Goal: Information Seeking & Learning: Learn about a topic

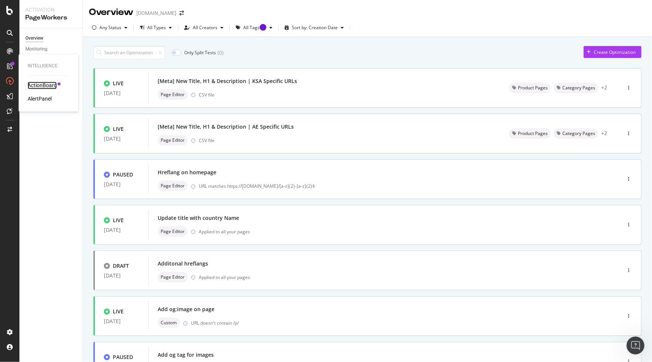
click at [51, 86] on div "ActionBoard" at bounding box center [42, 85] width 29 height 7
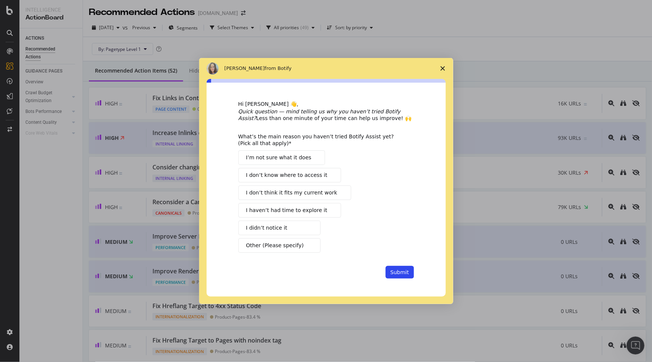
click at [442, 63] on span "Close survey" at bounding box center [442, 68] width 21 height 21
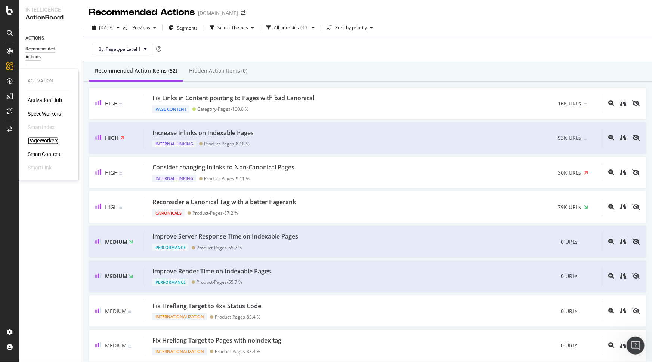
click at [36, 142] on div "PageWorkers" at bounding box center [43, 140] width 31 height 7
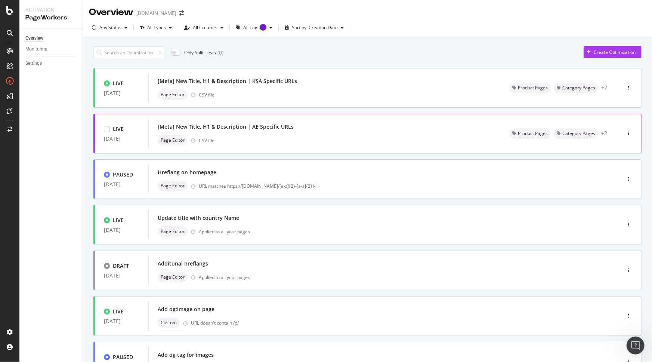
click at [377, 139] on div "Page Editor CSV file" at bounding box center [325, 140] width 334 height 10
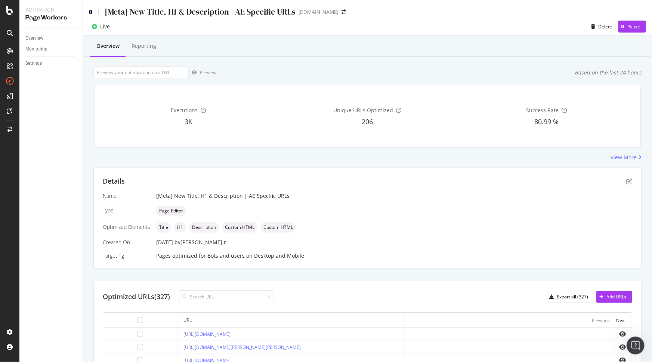
click at [89, 11] on icon at bounding box center [90, 11] width 3 height 5
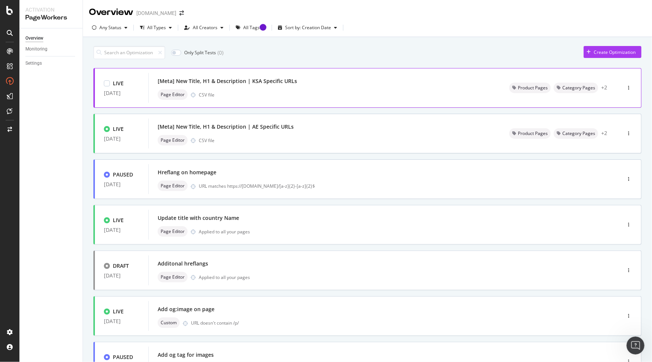
click at [357, 101] on div "[Meta] New Title, H1 & Description | KSA Specific URLs Page Editor CSV file" at bounding box center [324, 88] width 352 height 30
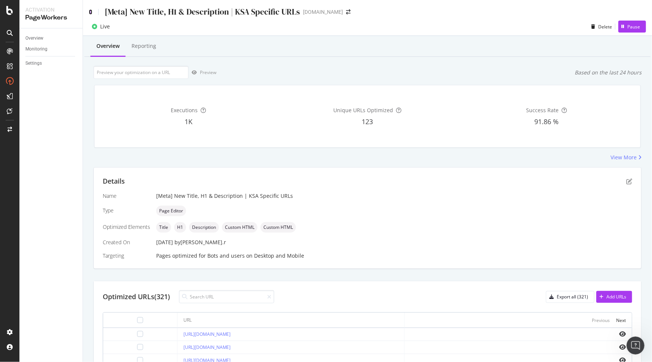
click at [90, 10] on icon at bounding box center [90, 11] width 3 height 5
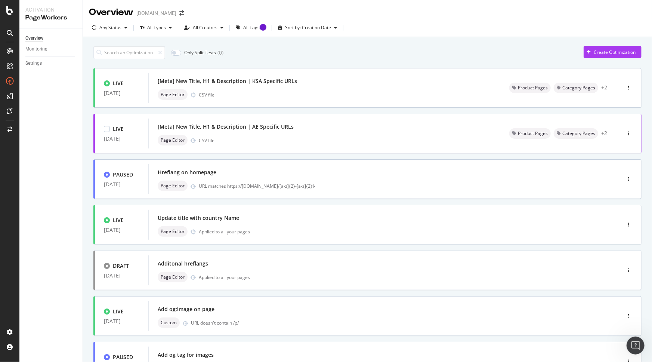
click at [310, 130] on div "[Meta] New Title, H1 & Description | AE Specific URLs" at bounding box center [325, 126] width 334 height 10
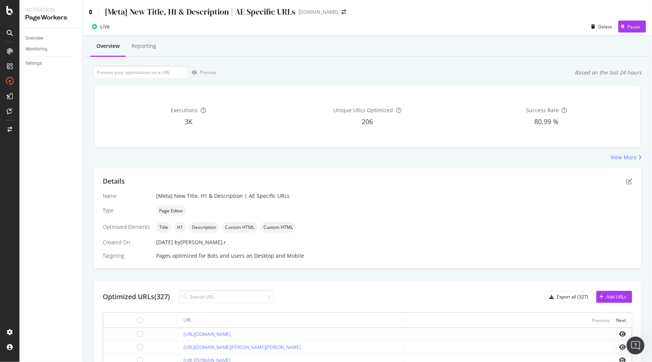
click at [89, 9] on icon at bounding box center [90, 11] width 3 height 5
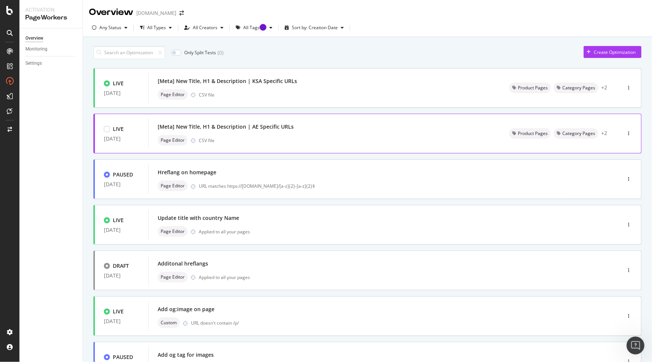
click at [344, 134] on div "[Meta] New Title, H1 & Description | AE Specific URLs Page Editor CSV file" at bounding box center [325, 133] width 334 height 24
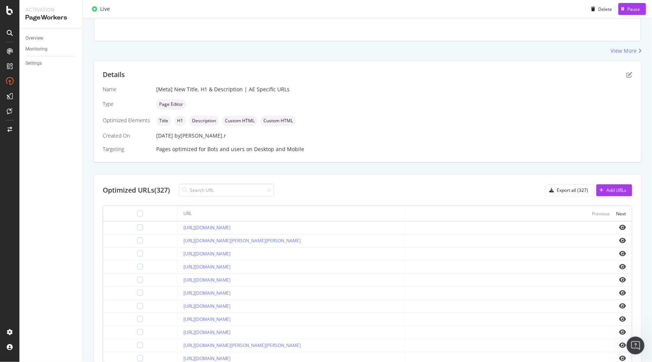
scroll to position [197, 0]
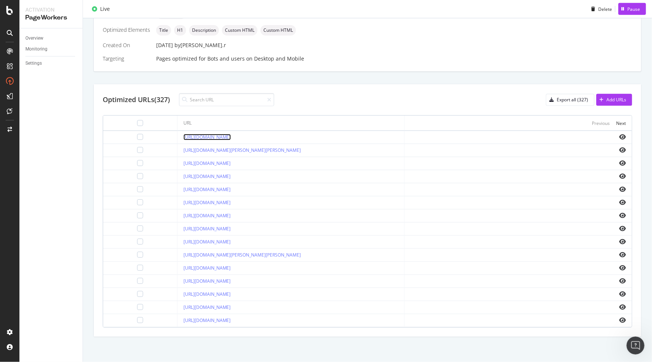
click at [231, 136] on link "[URL][DOMAIN_NAME]" at bounding box center [206, 137] width 47 height 6
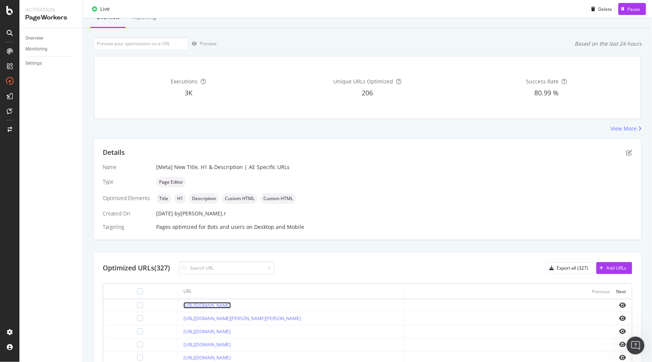
scroll to position [0, 0]
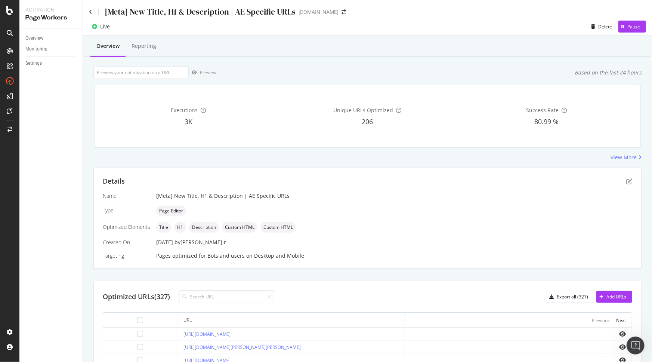
click at [92, 9] on div "[Meta] New Title, H1 & Description | AE Specific URLs" at bounding box center [192, 12] width 207 height 12
click at [91, 11] on icon at bounding box center [90, 11] width 3 height 5
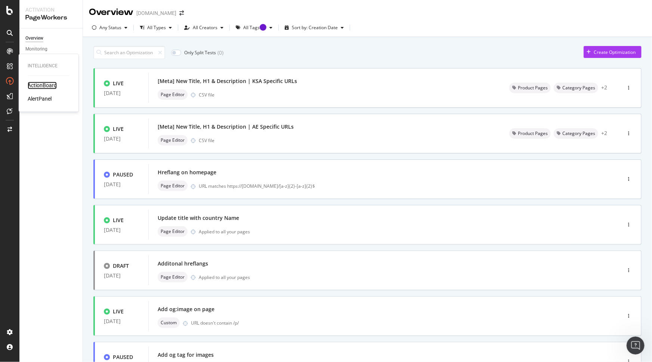
click at [35, 89] on div "ActionBoard" at bounding box center [42, 85] width 29 height 7
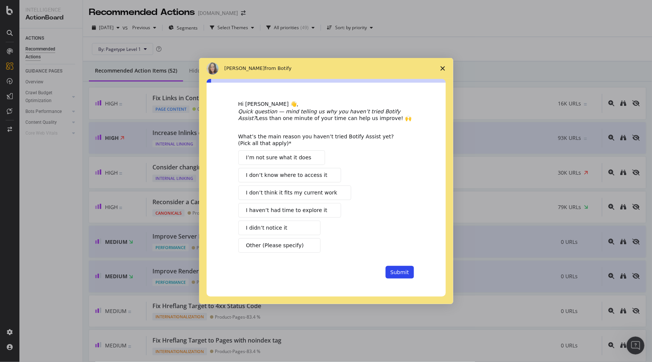
click at [444, 70] on polygon "Close survey" at bounding box center [443, 68] width 4 height 4
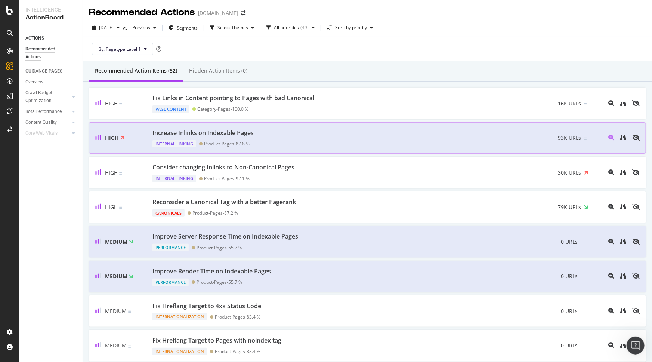
click at [264, 134] on div "Increase Inlinks on Indexable Pages Internal Linking Product-Pages - 87.8 % 93K…" at bounding box center [374, 138] width 456 height 19
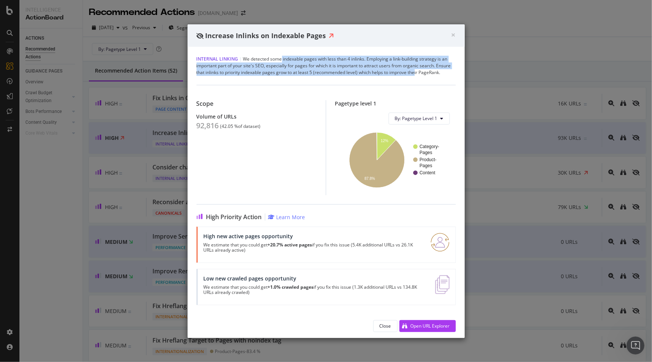
drag, startPoint x: 287, startPoint y: 58, endPoint x: 417, endPoint y: 72, distance: 131.2
click at [415, 72] on div "Internal Linking | We detected some indexable pages with less than 4 inlinks. E…" at bounding box center [326, 66] width 259 height 20
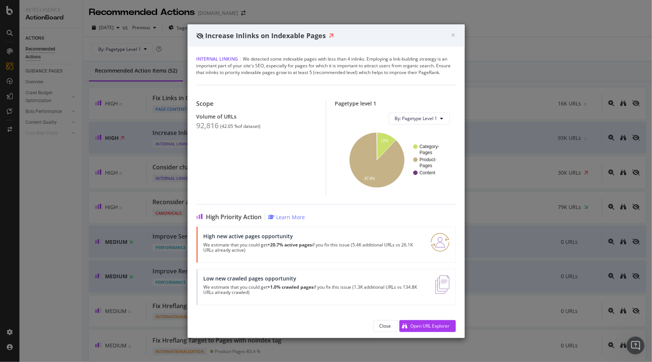
click at [430, 75] on div "Internal Linking | We detected some indexable pages with less than 4 inlinks. E…" at bounding box center [326, 66] width 259 height 20
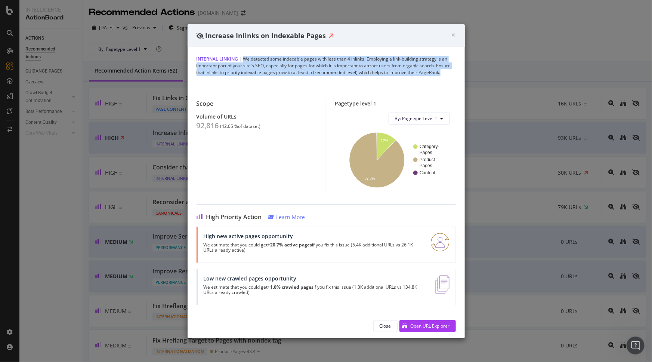
drag, startPoint x: 448, startPoint y: 72, endPoint x: 244, endPoint y: 58, distance: 204.5
click at [244, 58] on div "Internal Linking | We detected some indexable pages with less than 4 inlinks. E…" at bounding box center [326, 66] width 259 height 20
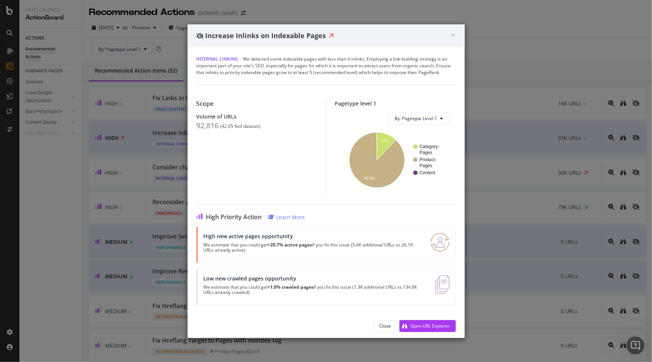
click at [302, 89] on div "Scope Volume of URLs 92,816 ( 42.05 % of dataset ) Pagetype level 1 By: Pagetyp…" at bounding box center [326, 140] width 259 height 110
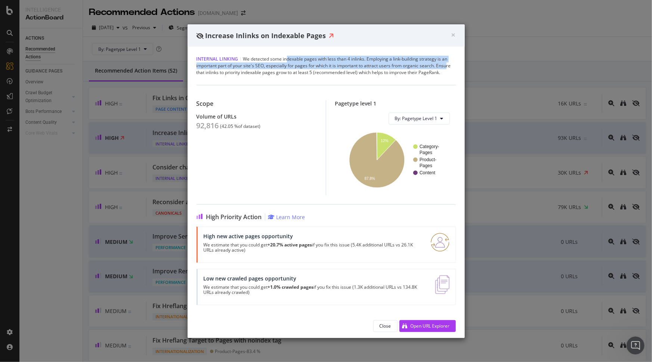
drag, startPoint x: 293, startPoint y: 60, endPoint x: 447, endPoint y: 68, distance: 153.4
click at [447, 68] on div "Internal Linking | We detected some indexable pages with less than 4 inlinks. E…" at bounding box center [326, 66] width 259 height 20
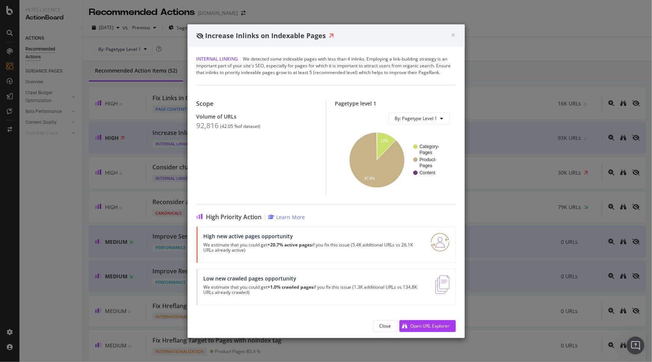
click at [446, 71] on div "Internal Linking | We detected some indexable pages with less than 4 inlinks. E…" at bounding box center [326, 66] width 259 height 20
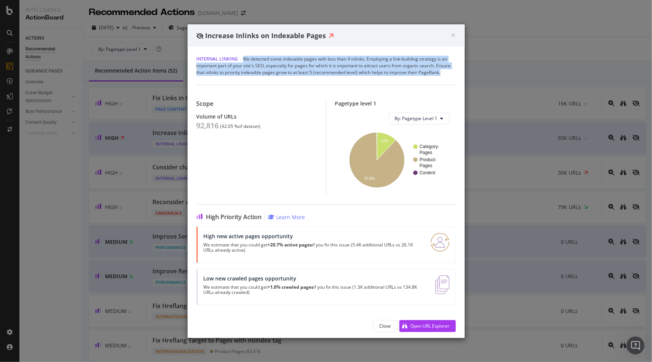
drag, startPoint x: 446, startPoint y: 74, endPoint x: 243, endPoint y: 50, distance: 204.3
click at [243, 50] on div "Internal Linking | We detected some indexable pages with less than 4 inlinks. E…" at bounding box center [326, 180] width 277 height 267
click at [311, 59] on div "Internal Linking | We detected some indexable pages with less than 4 inlinks. E…" at bounding box center [326, 66] width 259 height 20
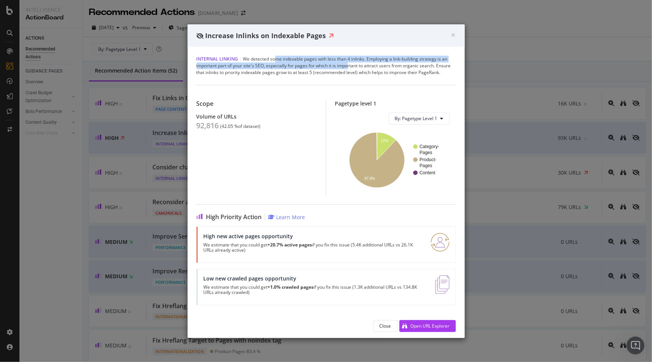
drag, startPoint x: 276, startPoint y: 62, endPoint x: 348, endPoint y: 62, distance: 71.4
click at [348, 62] on div "Internal Linking | We detected some indexable pages with less than 4 inlinks. E…" at bounding box center [326, 66] width 259 height 20
click at [364, 59] on div "Internal Linking | We detected some indexable pages with less than 4 inlinks. E…" at bounding box center [326, 66] width 259 height 20
click at [386, 61] on div "Internal Linking | We detected some indexable pages with less than 4 inlinks. E…" at bounding box center [326, 66] width 259 height 20
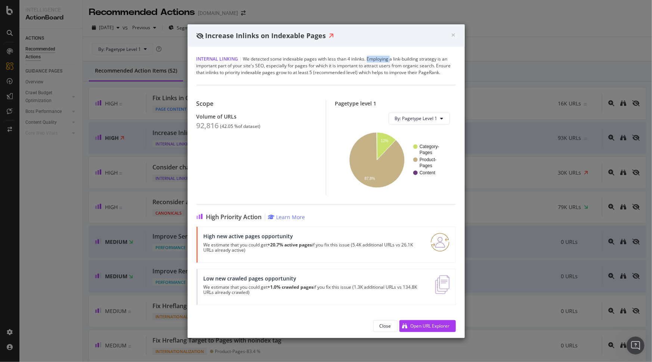
click at [387, 61] on div "Internal Linking | We detected some indexable pages with less than 4 inlinks. E…" at bounding box center [326, 66] width 259 height 20
click at [417, 68] on div "Internal Linking | We detected some indexable pages with less than 4 inlinks. E…" at bounding box center [326, 66] width 259 height 20
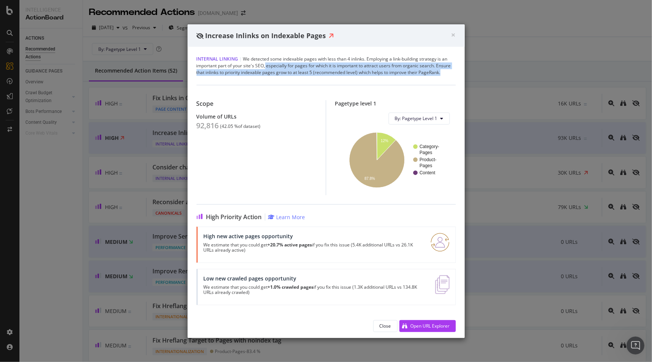
drag, startPoint x: 266, startPoint y: 65, endPoint x: 487, endPoint y: 71, distance: 221.6
click at [487, 71] on div "× Close Increase Inlinks on Indexable Pages Internal Linking | We detected some…" at bounding box center [326, 181] width 652 height 362
click at [447, 71] on div "Internal Linking | We detected some indexable pages with less than 4 inlinks. E…" at bounding box center [326, 66] width 259 height 20
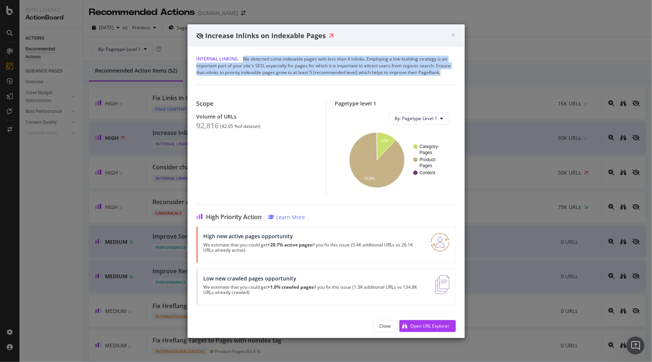
drag, startPoint x: 452, startPoint y: 74, endPoint x: 242, endPoint y: 60, distance: 210.1
click at [242, 60] on div "Internal Linking | We detected some indexable pages with less than 4 inlinks. E…" at bounding box center [326, 66] width 259 height 20
click at [263, 56] on div "Internal Linking | We detected some indexable pages with less than 4 inlinks. E…" at bounding box center [326, 66] width 259 height 20
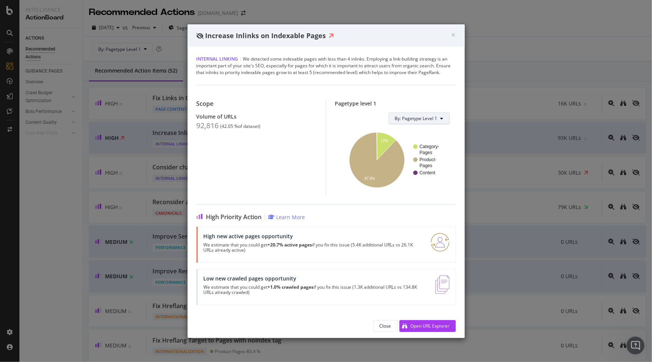
click at [428, 119] on span "By: Pagetype Level 1" at bounding box center [416, 118] width 43 height 6
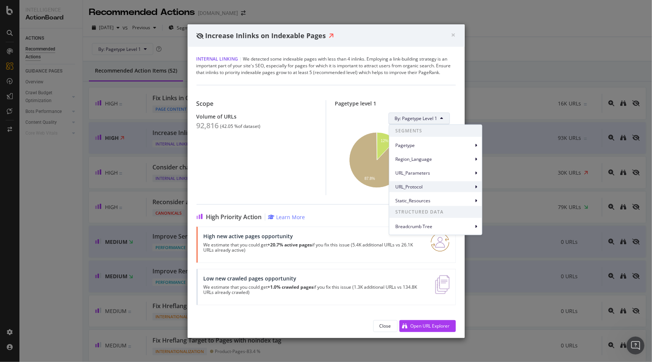
click at [428, 184] on span "URL_Protocol" at bounding box center [434, 186] width 78 height 7
click at [433, 168] on div "URL_Parameters" at bounding box center [435, 172] width 93 height 11
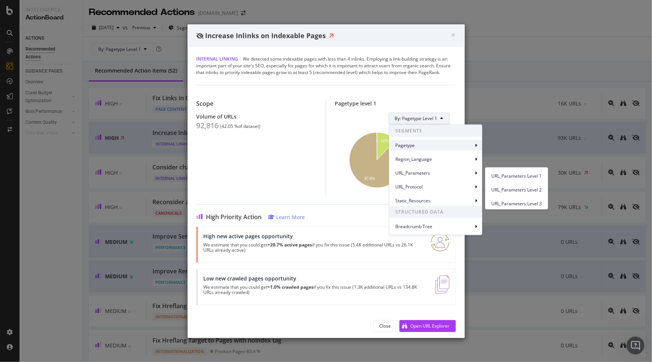
click at [435, 149] on div "Pagetype" at bounding box center [435, 145] width 93 height 11
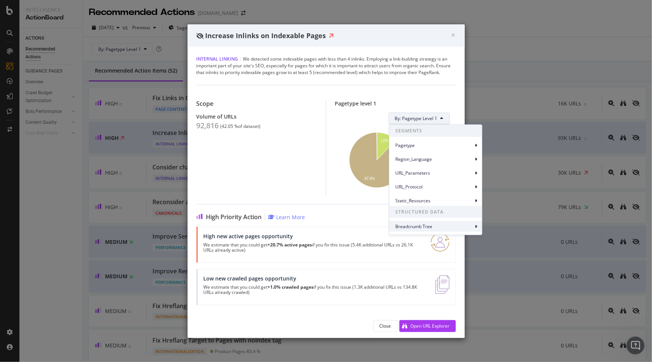
click at [439, 221] on div "Breadcrumb Tree" at bounding box center [435, 226] width 93 height 11
click at [435, 197] on span "Static_Resources" at bounding box center [434, 200] width 78 height 7
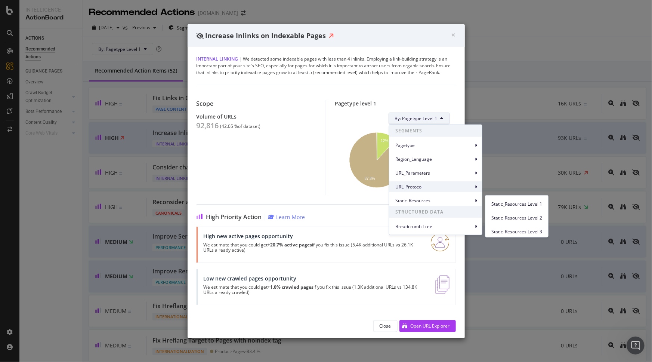
click at [437, 183] on div "URL_Protocol" at bounding box center [435, 186] width 93 height 11
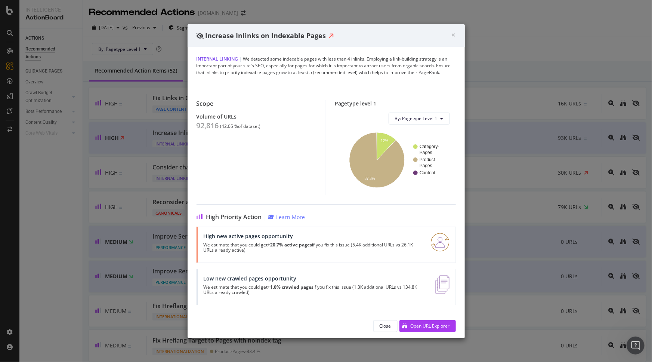
click at [426, 89] on div "Scope Volume of URLs 92,816 ( 42.05 % of dataset ) Pagetype level 1 By: Pagetyp…" at bounding box center [326, 140] width 259 height 110
click at [367, 150] on icon "A chart." at bounding box center [376, 159] width 55 height 55
click at [454, 36] on span "×" at bounding box center [453, 35] width 4 height 10
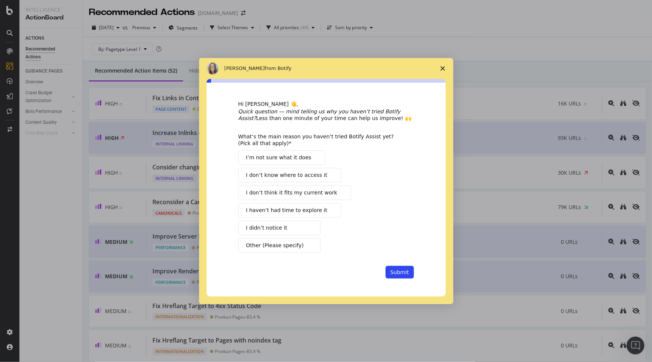
click at [439, 70] on span "Close survey" at bounding box center [442, 68] width 21 height 21
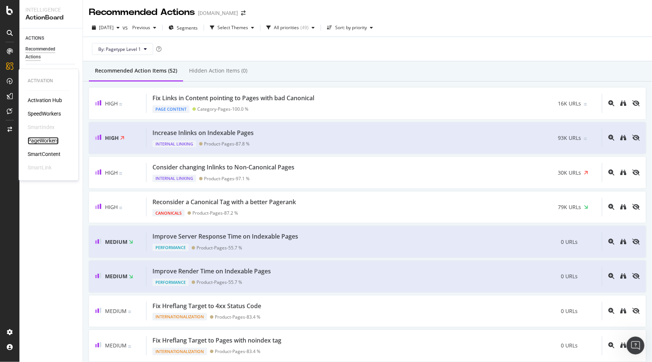
click at [41, 138] on div "PageWorkers" at bounding box center [43, 140] width 31 height 7
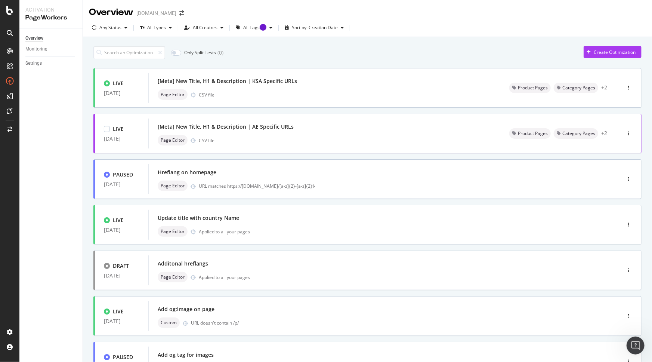
click at [321, 138] on div "Page Editor CSV file" at bounding box center [325, 140] width 334 height 10
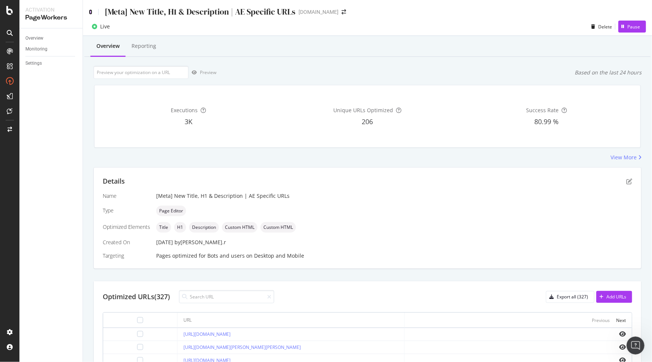
click at [92, 11] on icon at bounding box center [90, 11] width 3 height 5
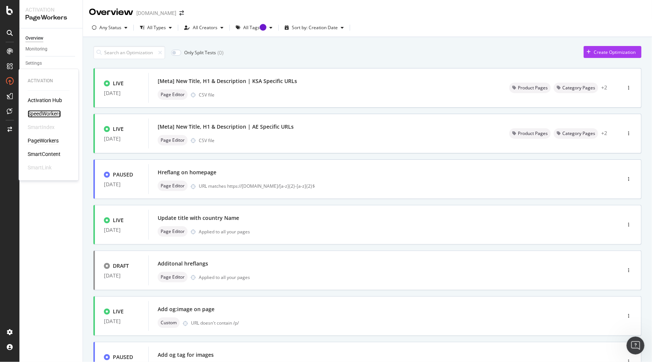
click at [43, 115] on div "SpeedWorkers" at bounding box center [44, 113] width 33 height 7
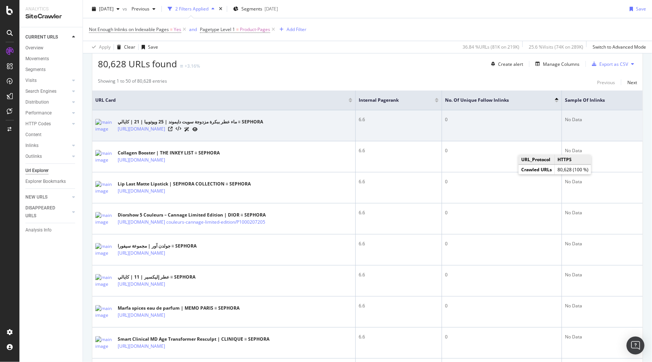
scroll to position [136, 0]
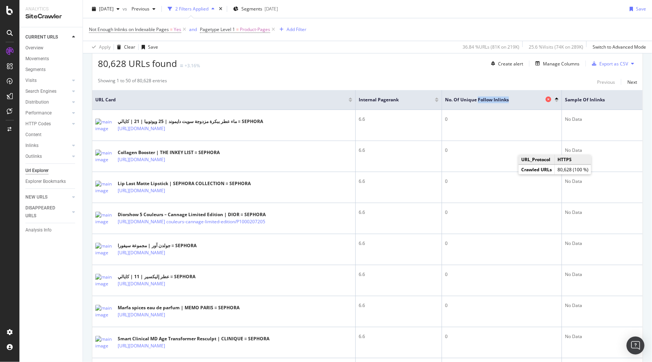
drag, startPoint x: 515, startPoint y: 98, endPoint x: 477, endPoint y: 101, distance: 37.9
click at [477, 101] on span "No. of Unique Follow Inlinks" at bounding box center [494, 99] width 99 height 7
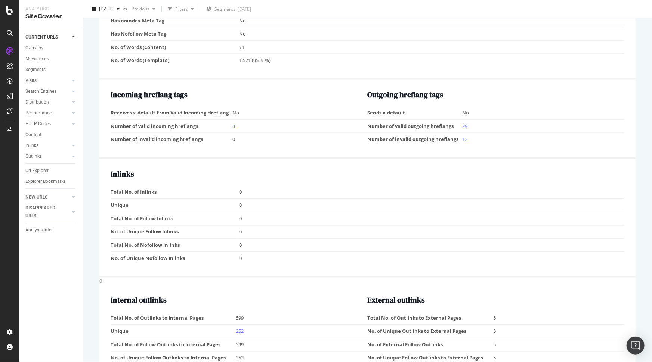
scroll to position [868, 0]
